Goal: Transaction & Acquisition: Download file/media

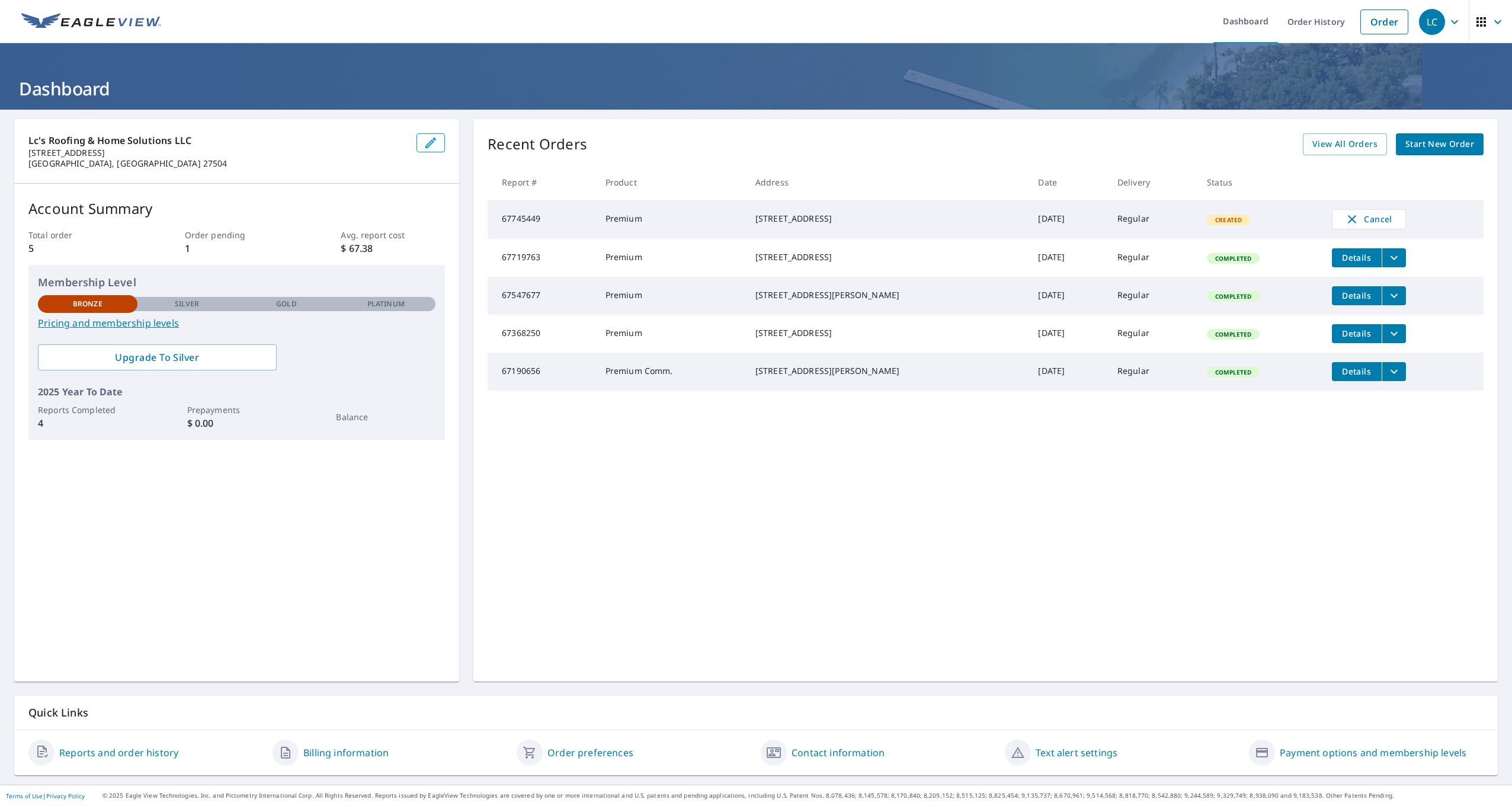
click at [802, 223] on div "[STREET_ADDRESS]" at bounding box center [887, 219] width 264 height 12
click at [801, 223] on div "[STREET_ADDRESS]" at bounding box center [887, 219] width 264 height 12
drag, startPoint x: 711, startPoint y: 202, endPoint x: 846, endPoint y: 215, distance: 135.6
click at [846, 215] on tr "67745449 Premium [STREET_ADDRESS] [DATE] Regular Created Cancel" at bounding box center [986, 219] width 996 height 39
drag, startPoint x: 846, startPoint y: 215, endPoint x: 1073, endPoint y: 259, distance: 231.2
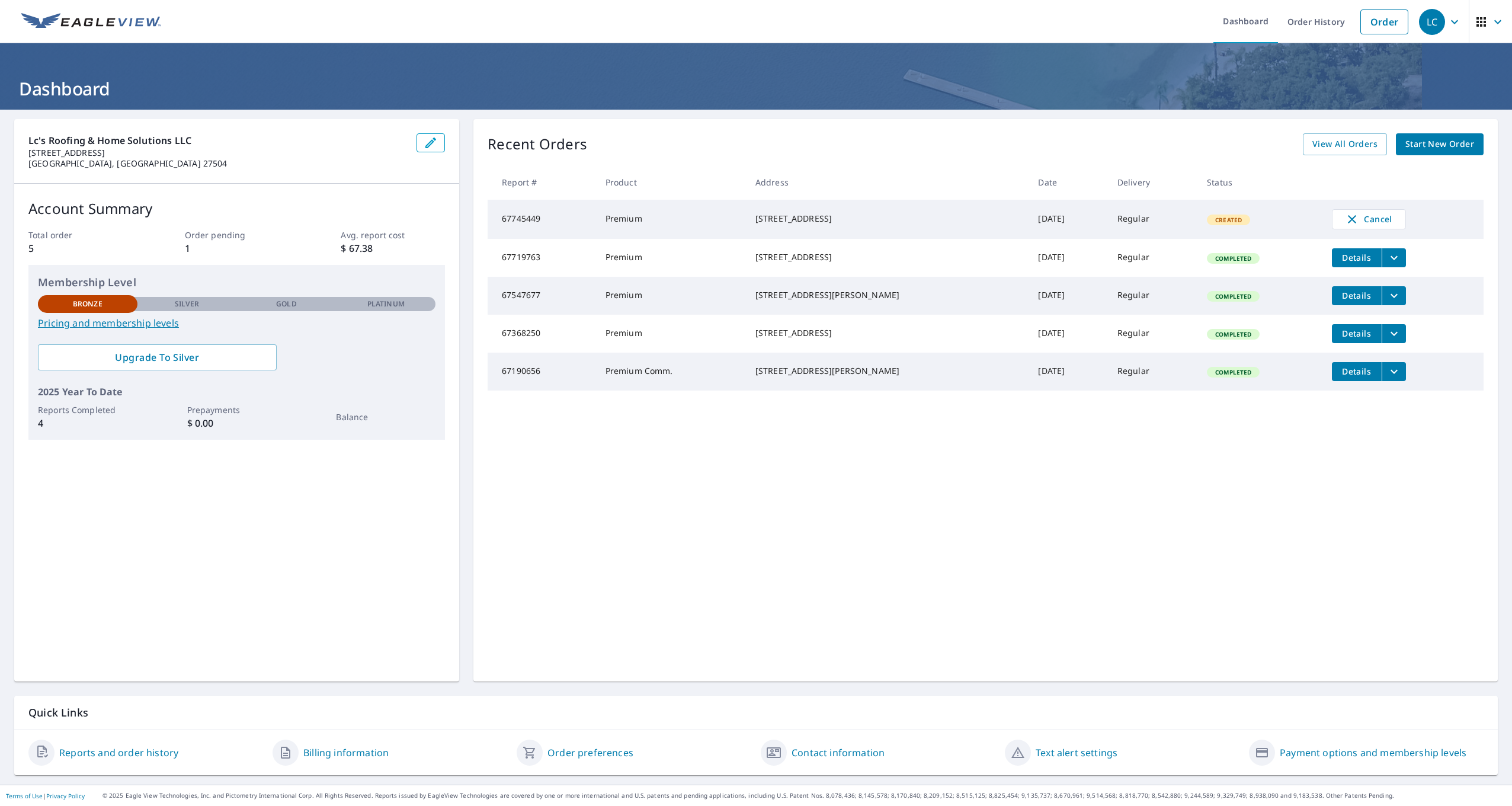
click at [1049, 255] on td "[DATE]" at bounding box center [1068, 258] width 79 height 38
click at [1322, 261] on td "Details" at bounding box center [1403, 258] width 161 height 38
click at [1340, 261] on span "Details" at bounding box center [1357, 258] width 36 height 12
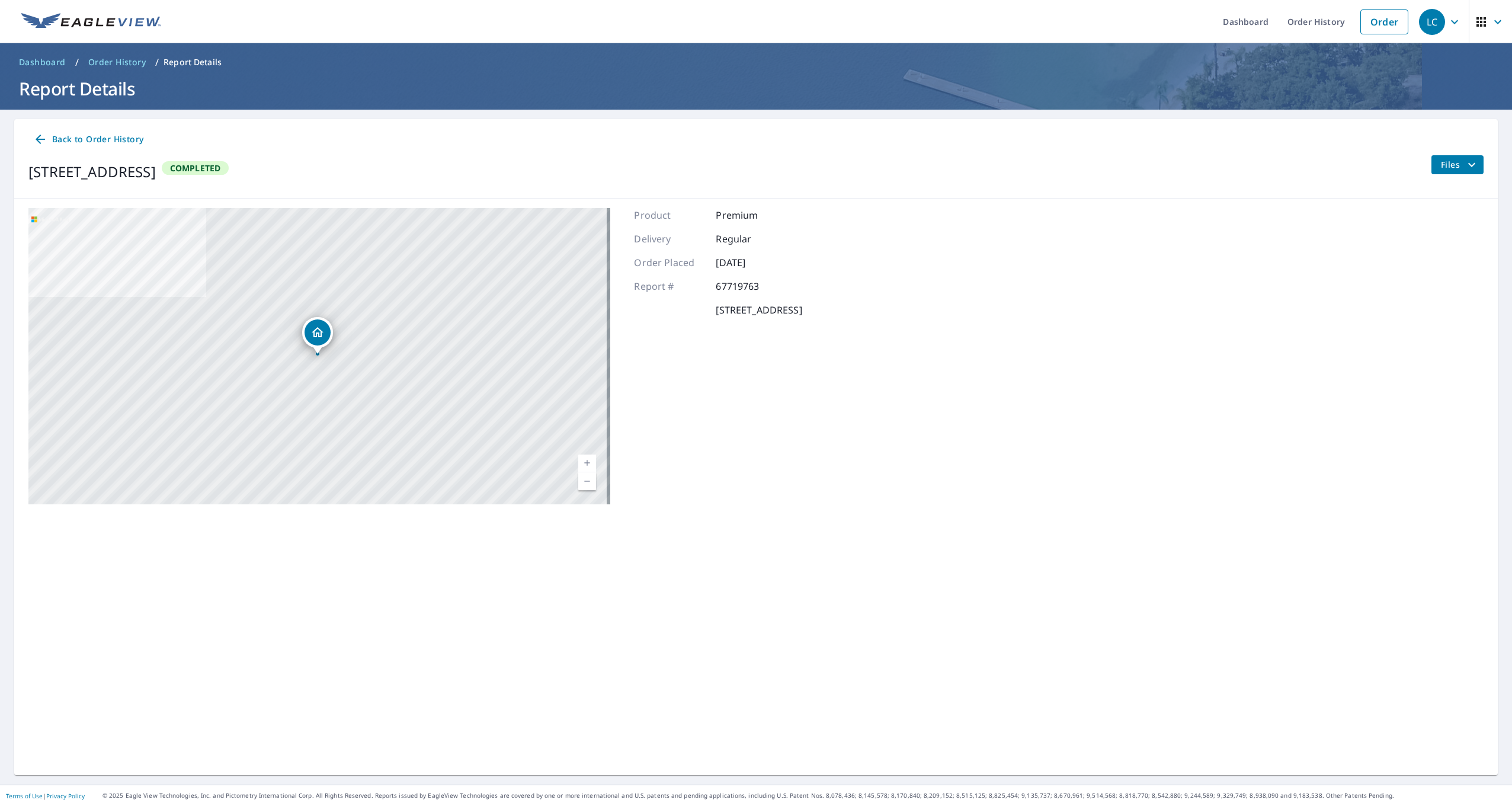
click at [1443, 157] on button "Files" at bounding box center [1457, 164] width 53 height 19
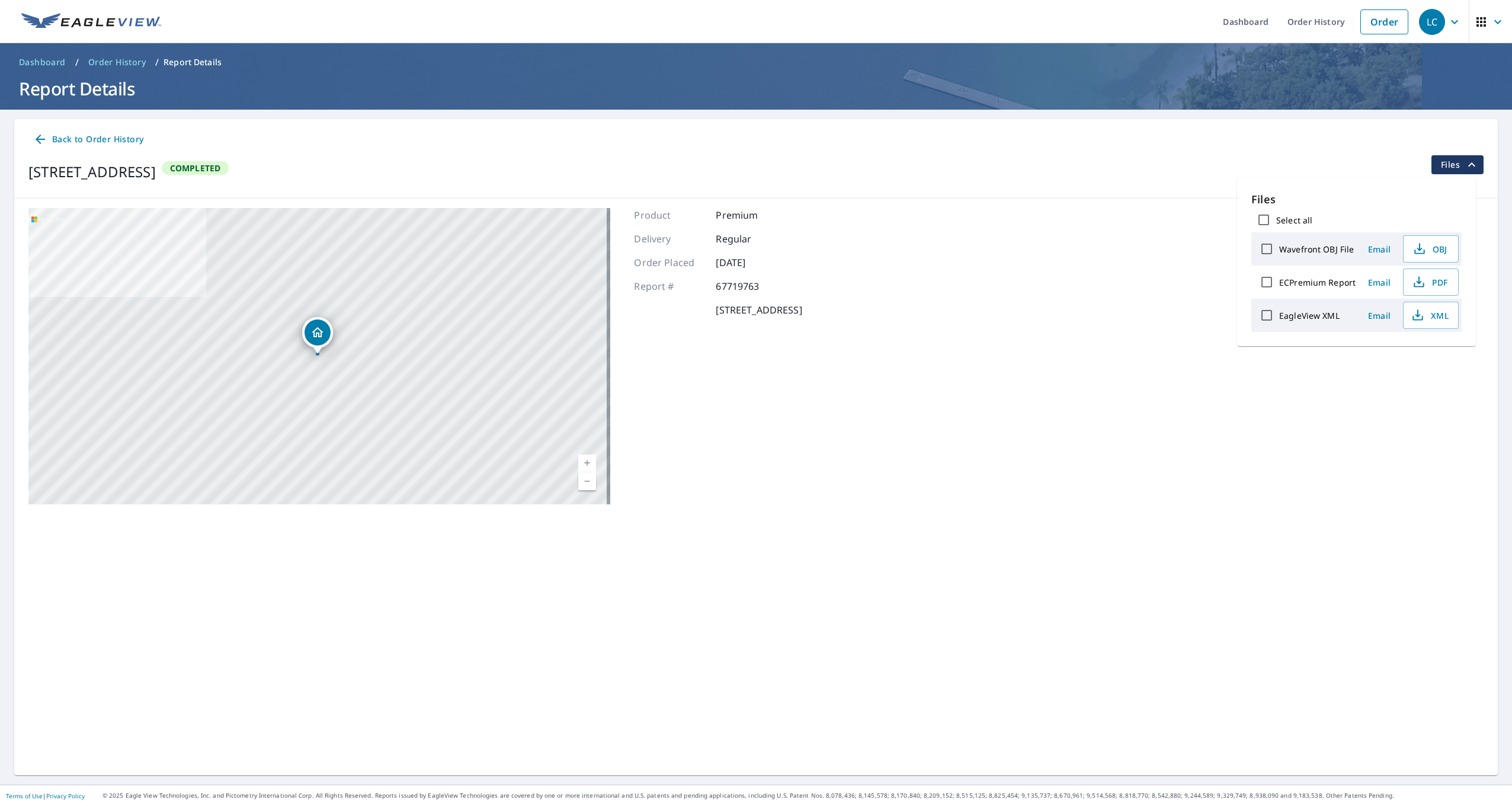
click at [1310, 280] on label "ECPremium Report" at bounding box center [1317, 283] width 76 height 12
click at [1279, 280] on input "ECPremium Report" at bounding box center [1267, 282] width 25 height 25
click at [1310, 280] on label "ECPremium Report" at bounding box center [1317, 283] width 76 height 12
click at [1279, 280] on input "ECPremium Report" at bounding box center [1267, 282] width 25 height 25
checkbox input "false"
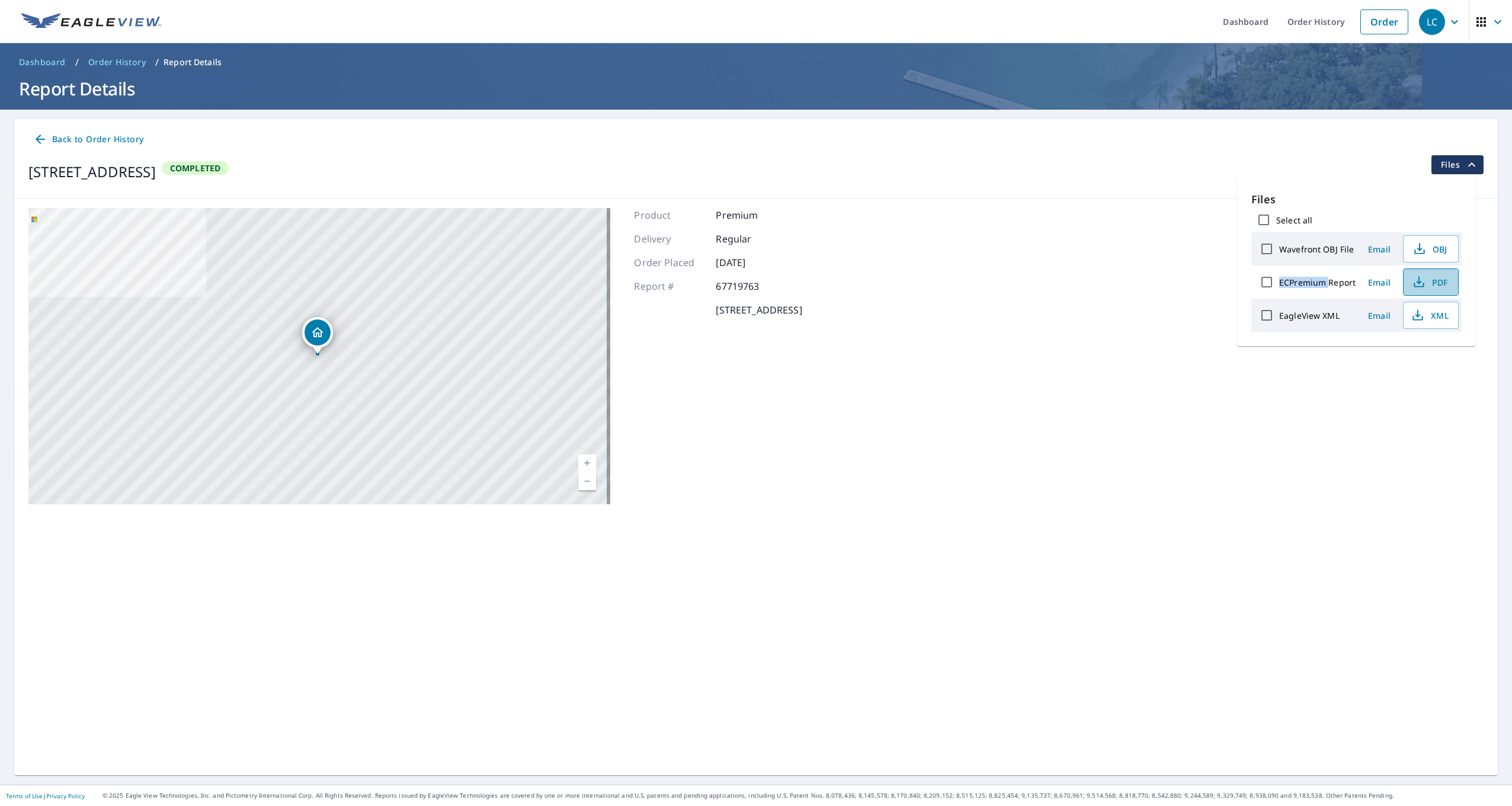
drag, startPoint x: 1310, startPoint y: 280, endPoint x: 1414, endPoint y: 285, distance: 104.1
click at [1414, 285] on icon "button" at bounding box center [1418, 282] width 14 height 14
